Goal: Find specific page/section

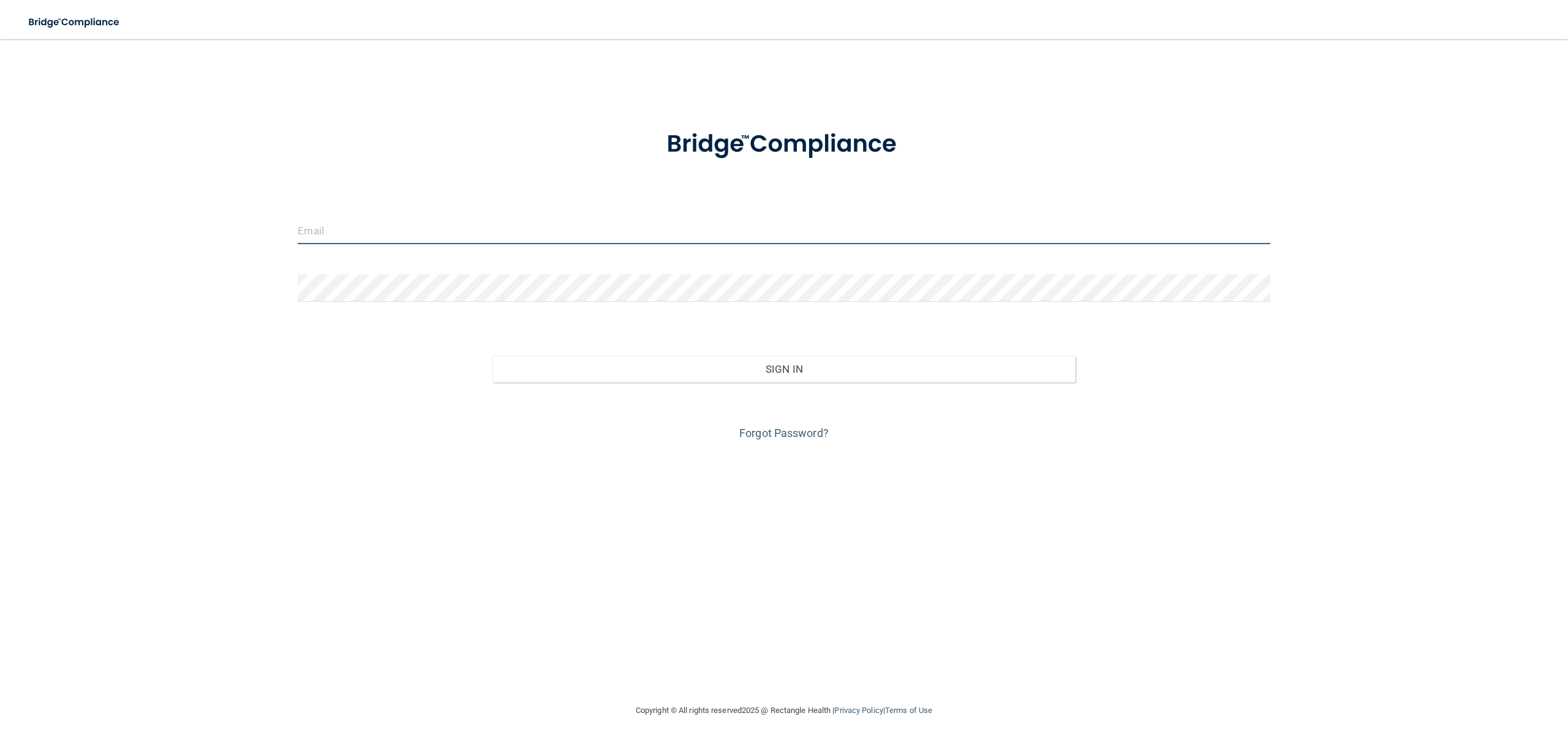
click at [542, 233] on input "email" at bounding box center [783, 230] width 972 height 28
type input "[PERSON_NAME][EMAIL_ADDRESS][DOMAIN_NAME]"
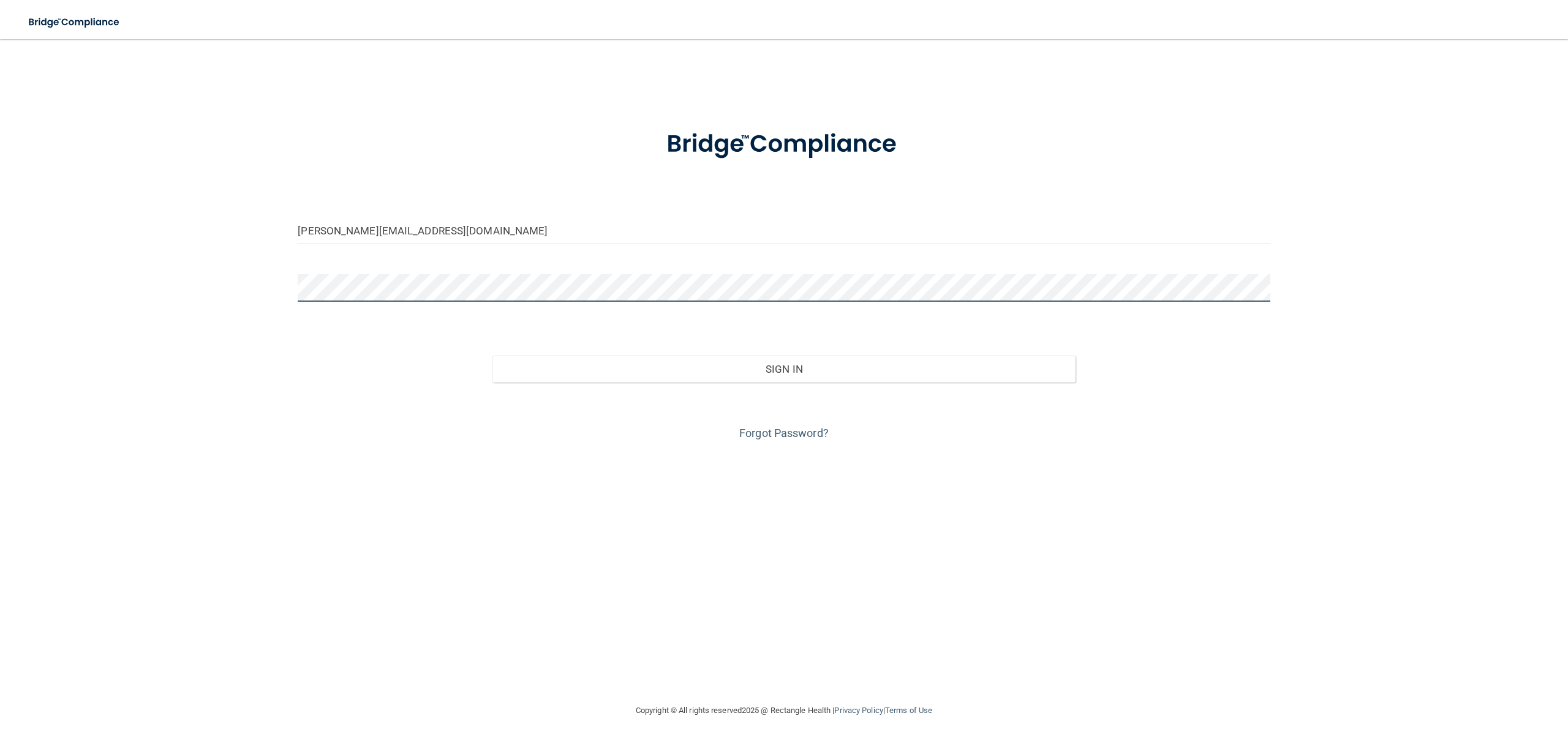
click at [492, 356] on button "Sign In" at bounding box center [784, 369] width 583 height 27
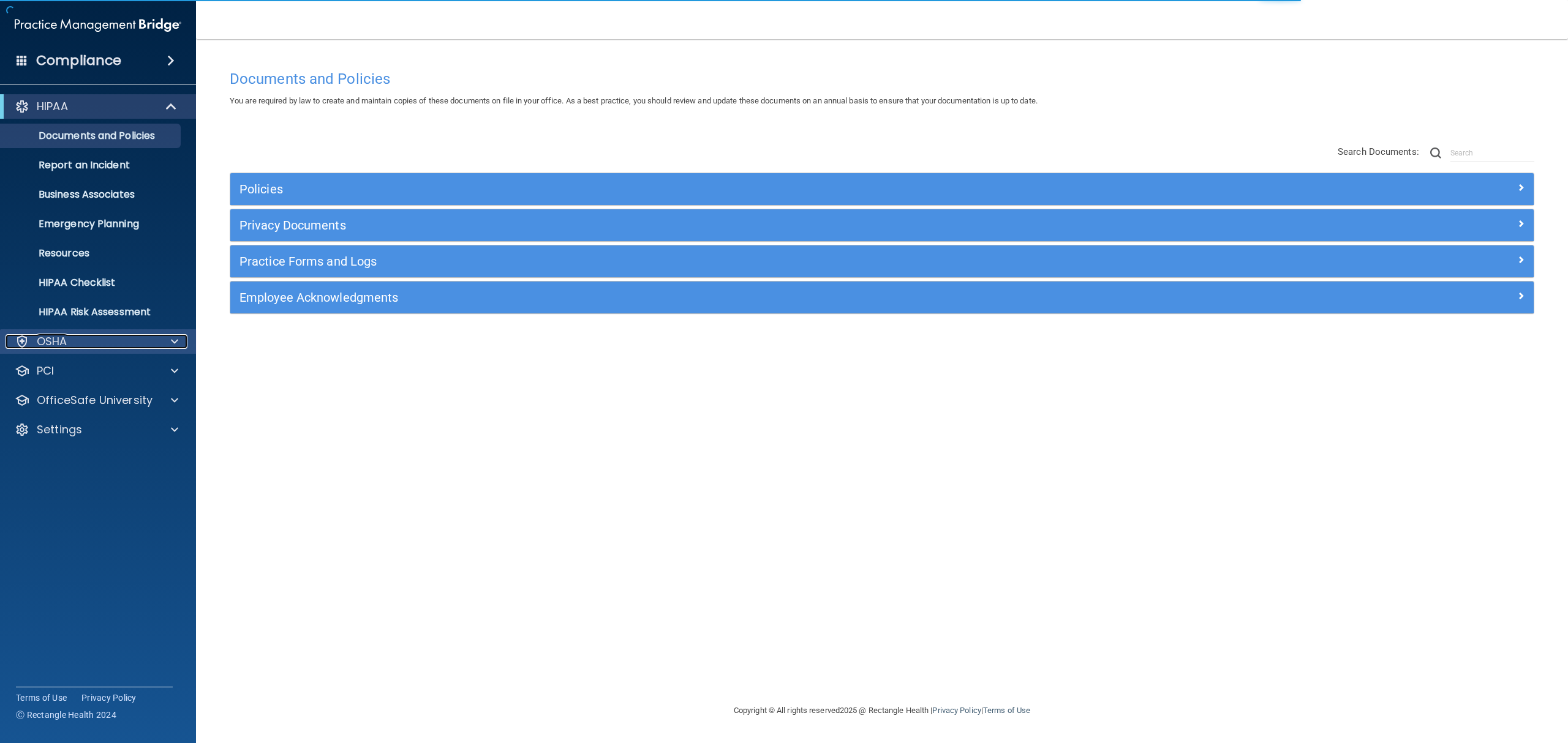
click at [148, 344] on div "OSHA" at bounding box center [81, 342] width 152 height 15
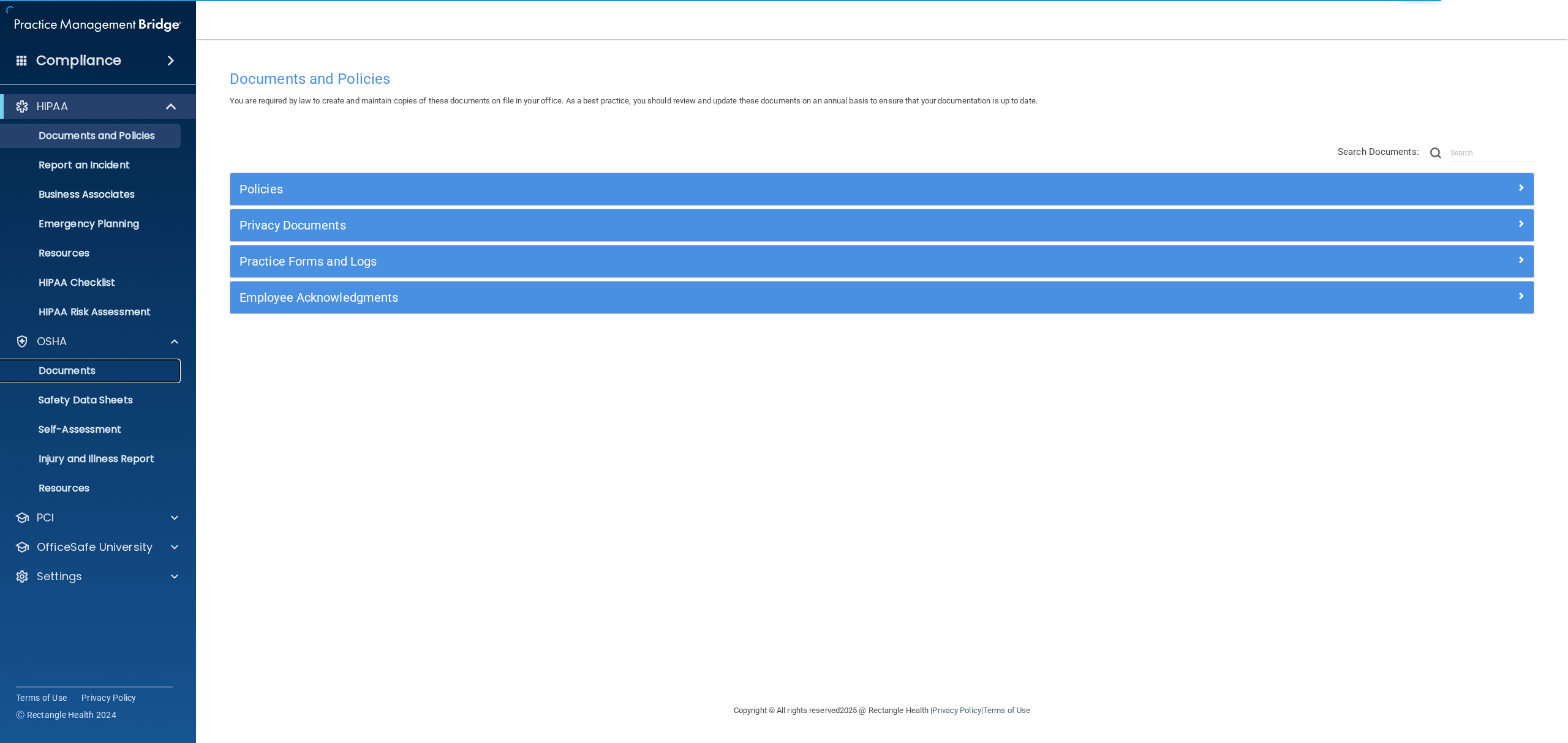
click at [119, 382] on link "Documents" at bounding box center [84, 371] width 193 height 25
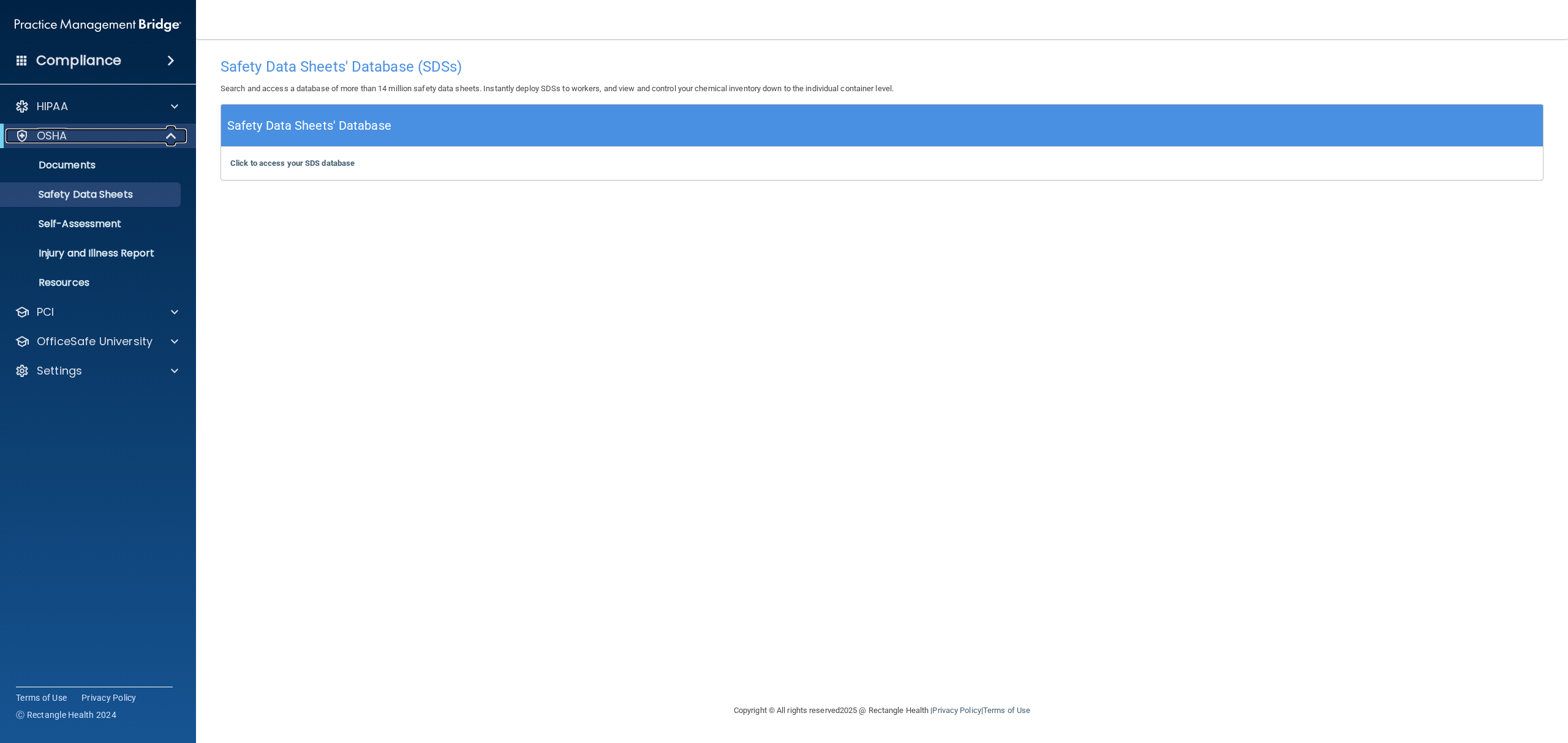
click at [70, 137] on div "OSHA" at bounding box center [81, 136] width 151 height 15
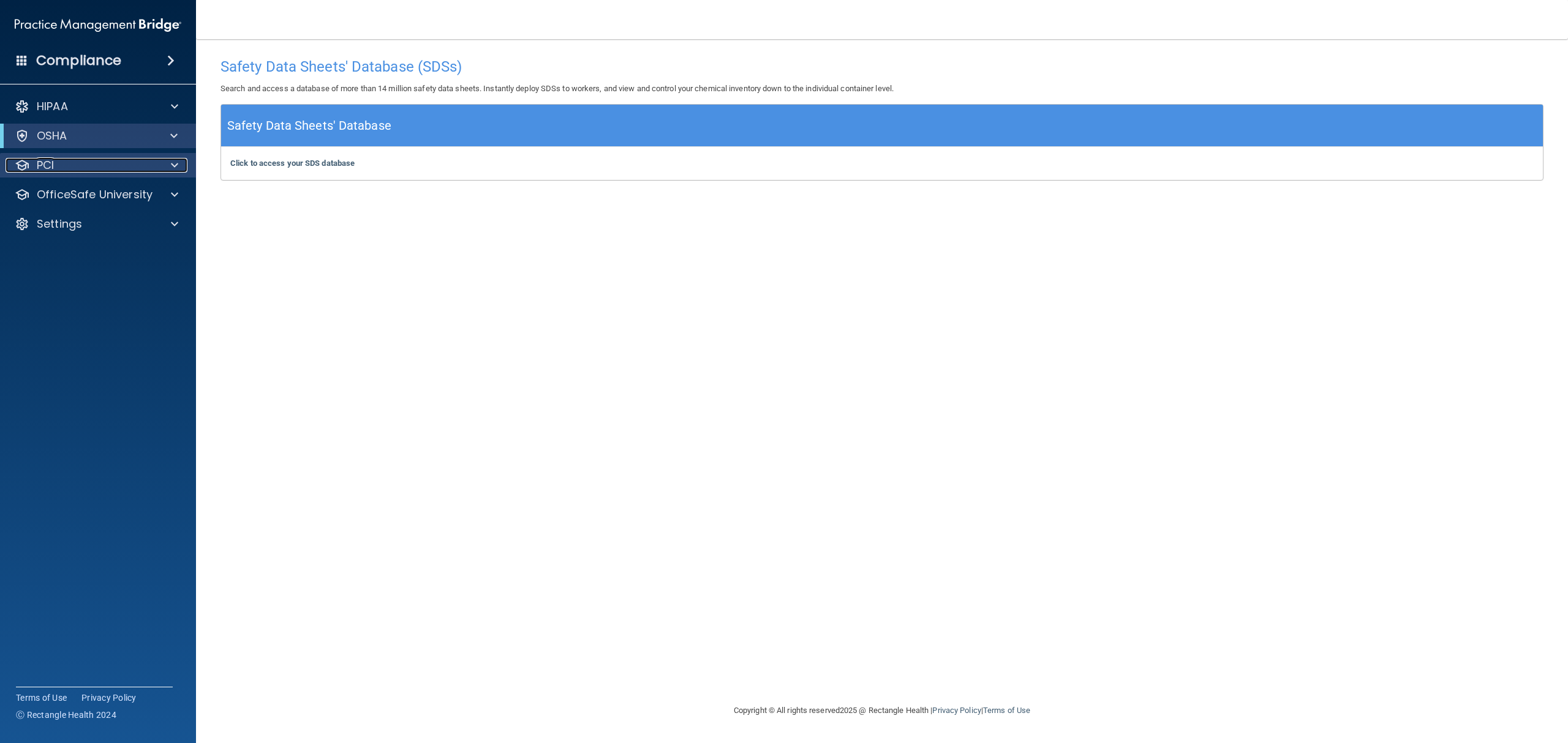
click at [75, 164] on div "PCI" at bounding box center [81, 166] width 152 height 15
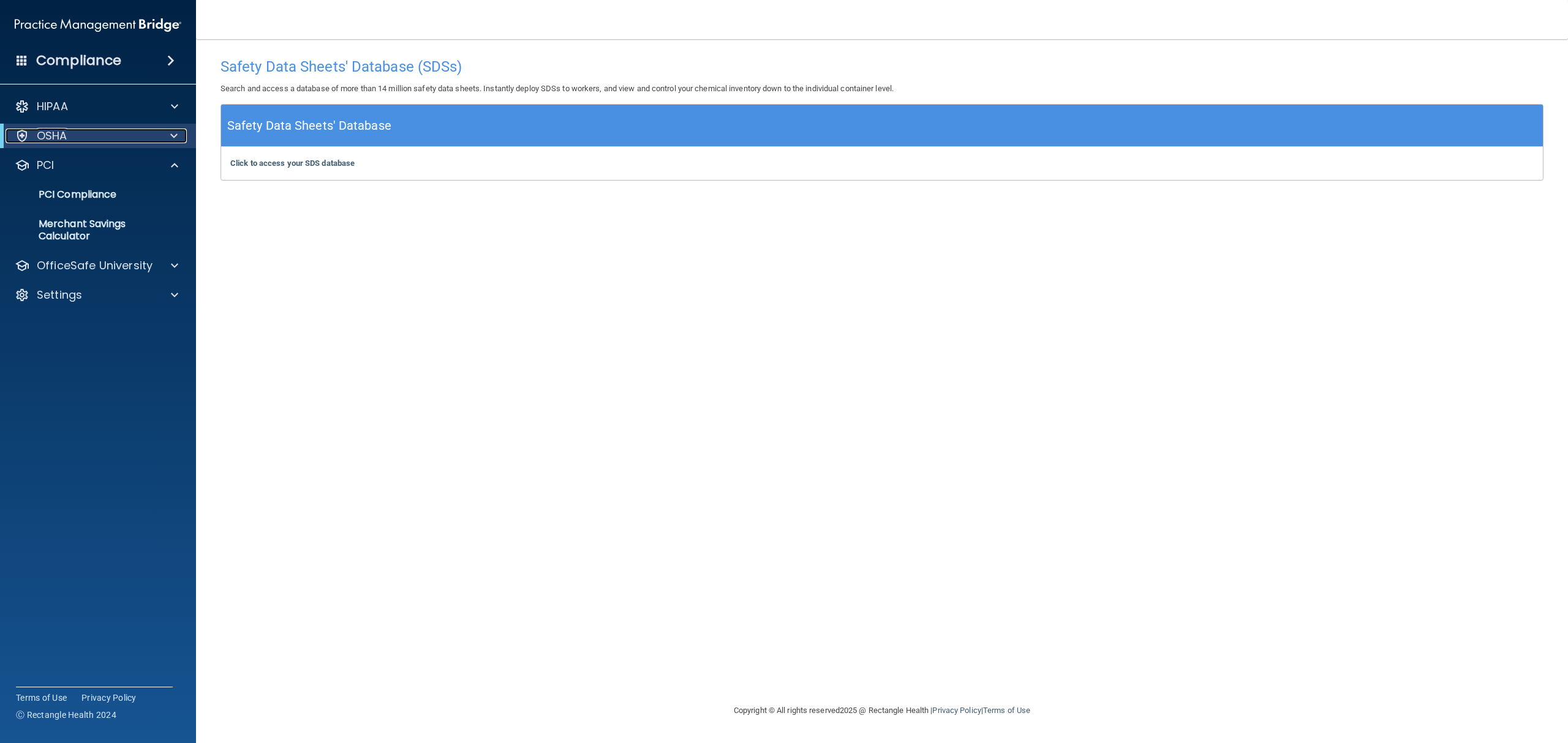
click at [72, 136] on div "OSHA" at bounding box center [81, 136] width 151 height 15
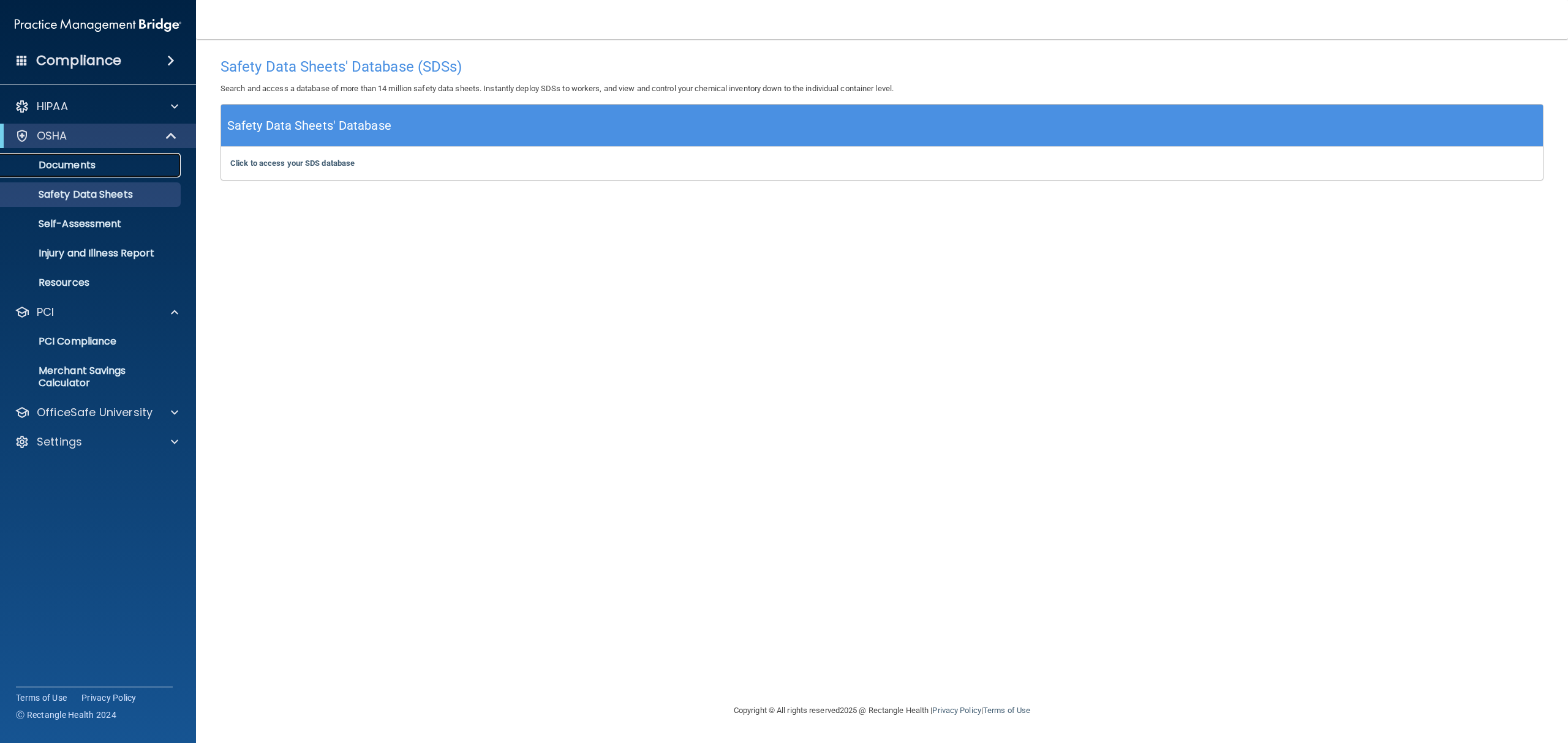
click at [75, 165] on p "Documents" at bounding box center [91, 166] width 167 height 12
